Goal: Check status: Check status

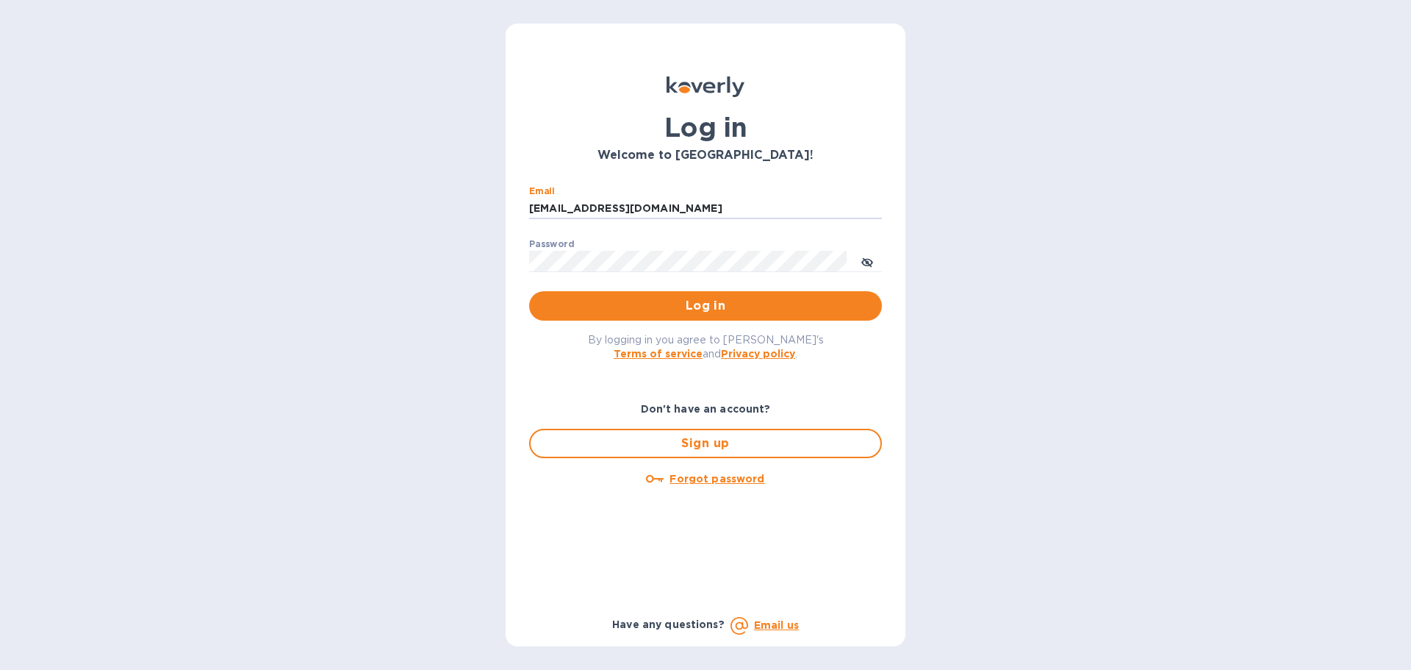
drag, startPoint x: 644, startPoint y: 210, endPoint x: 507, endPoint y: 210, distance: 137.5
click at [507, 210] on div "Log in Welcome to Koverly! Email ssinger@intlfreight.net ​ Password ​ Log in By…" at bounding box center [706, 335] width 400 height 623
type input "ssinger@zarachlogistics.com"
click at [634, 306] on span "Log in" at bounding box center [705, 306] width 329 height 18
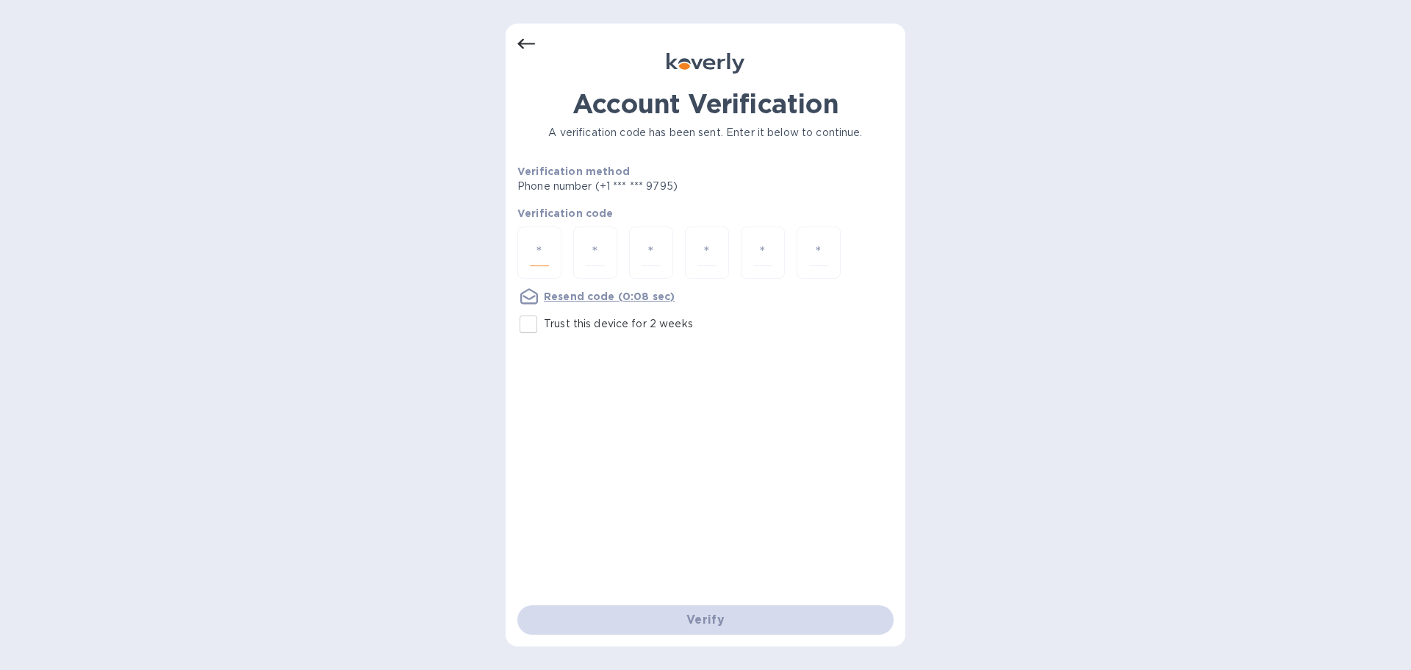
click at [540, 252] on input "number" at bounding box center [539, 252] width 19 height 27
type input "3"
type input "8"
type input "2"
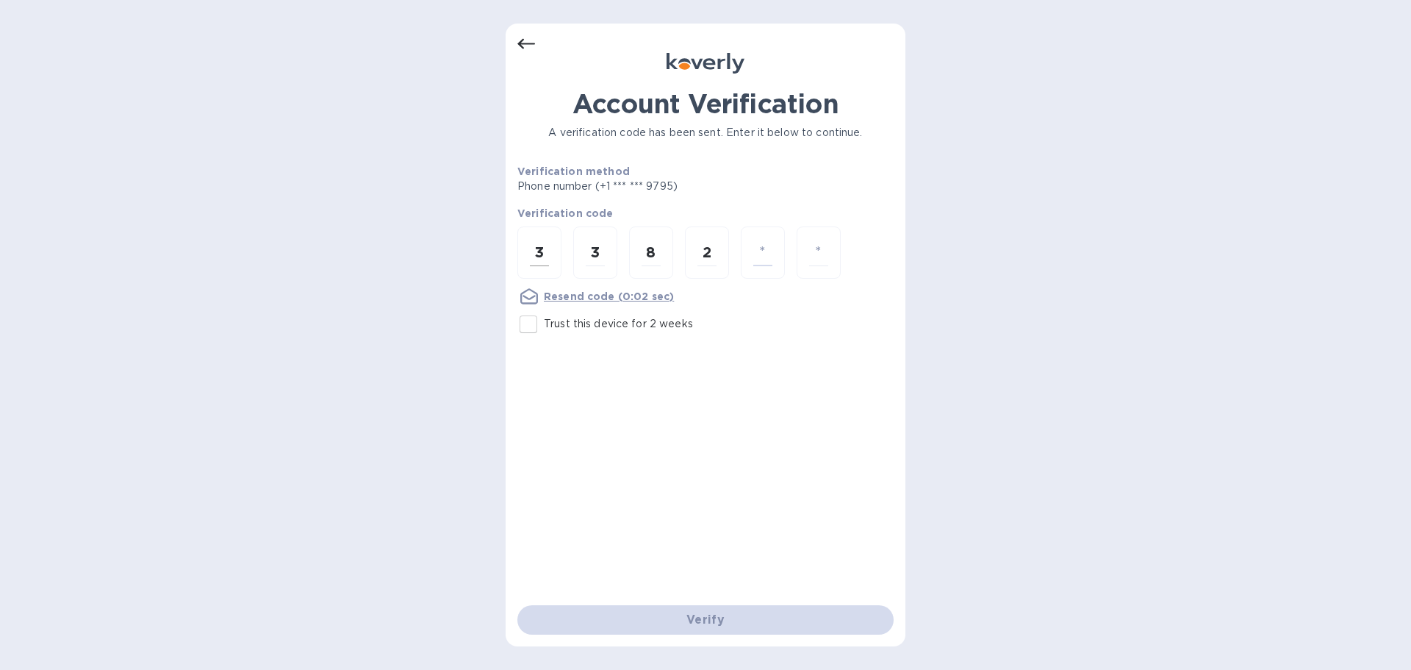
type input "8"
type input "0"
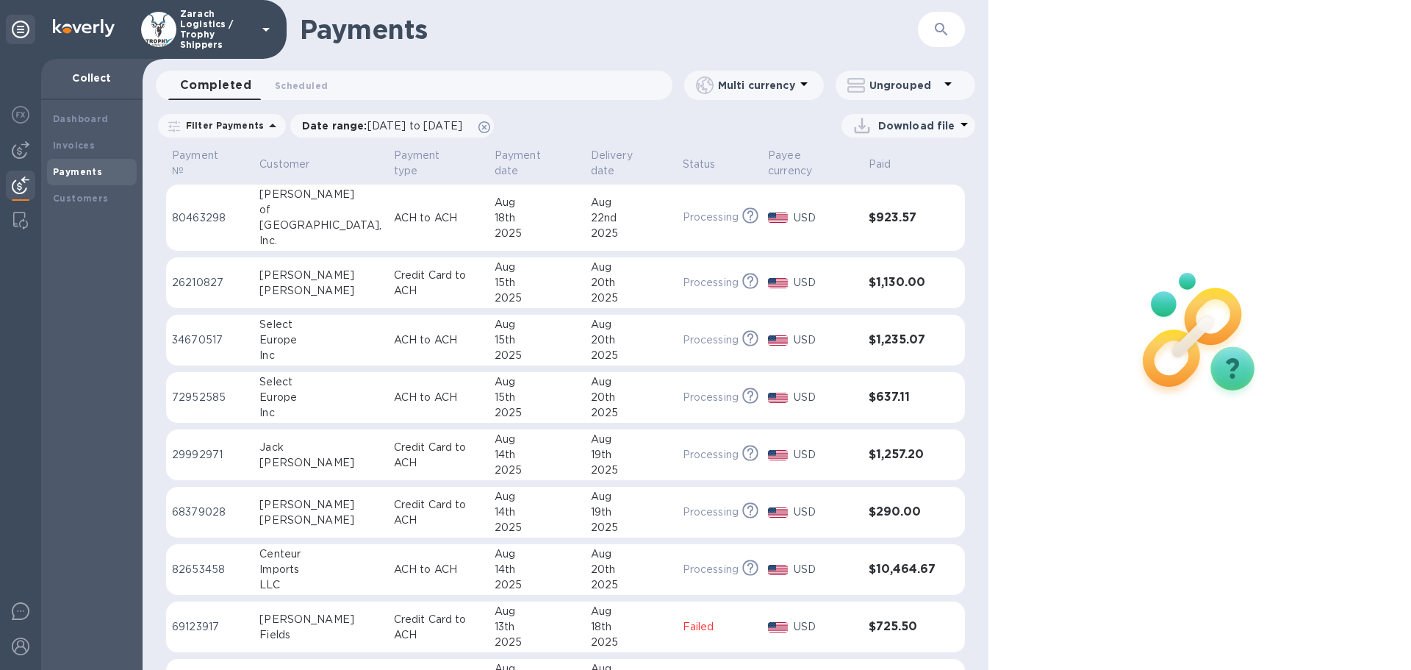
click at [178, 275] on p "26210827" at bounding box center [210, 282] width 76 height 15
